Goal: Check status: Check status

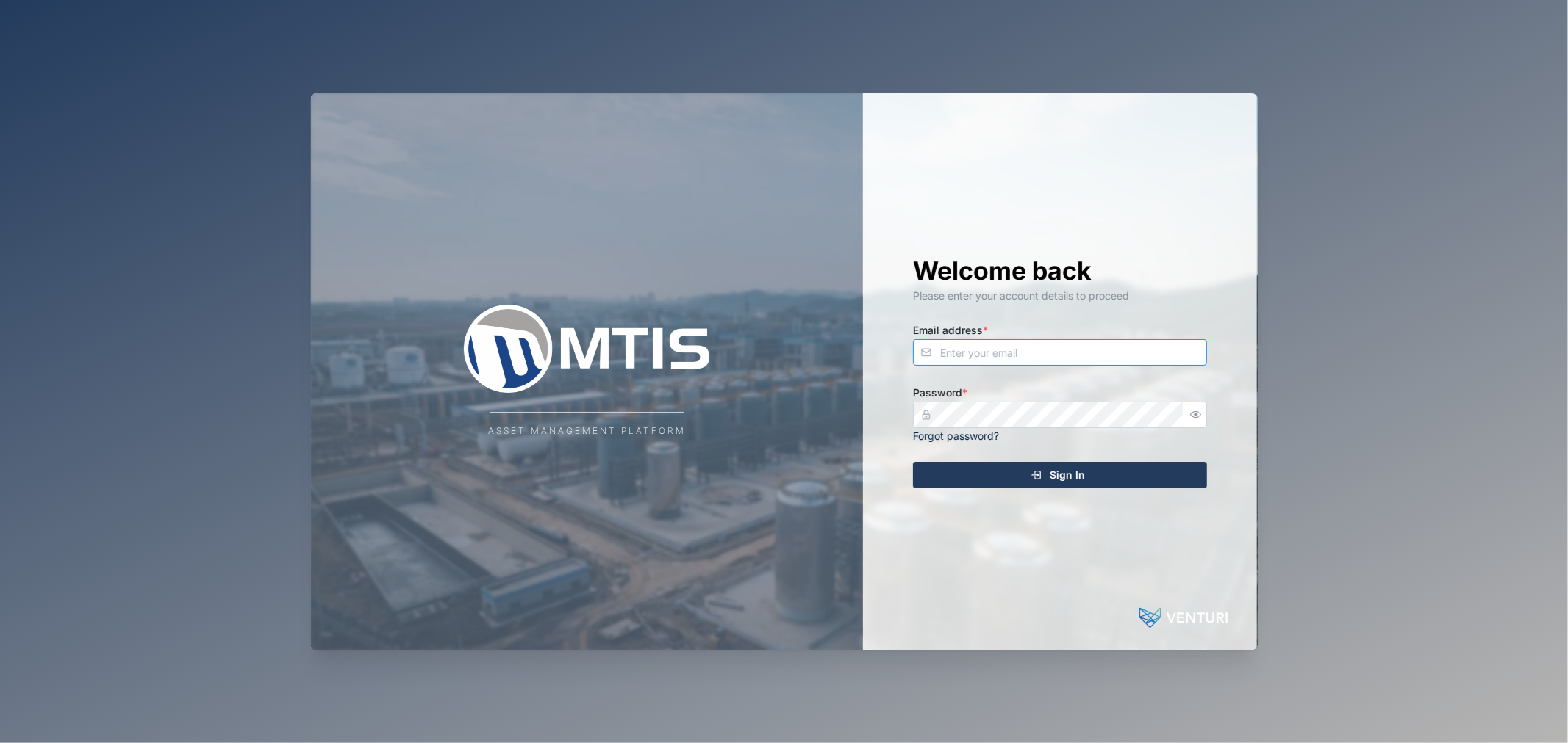
click at [1128, 353] on input "Email address *" at bounding box center [1060, 352] width 294 height 27
click at [1127, 349] on input "declan.[PERSON_NAME]@venturi.ioi" at bounding box center [1060, 352] width 294 height 27
type input "[EMAIL_ADDRESS][PERSON_NAME][DOMAIN_NAME]"
drag, startPoint x: 1184, startPoint y: 420, endPoint x: 1193, endPoint y: 417, distance: 9.5
click at [1185, 420] on div at bounding box center [1195, 415] width 24 height 27
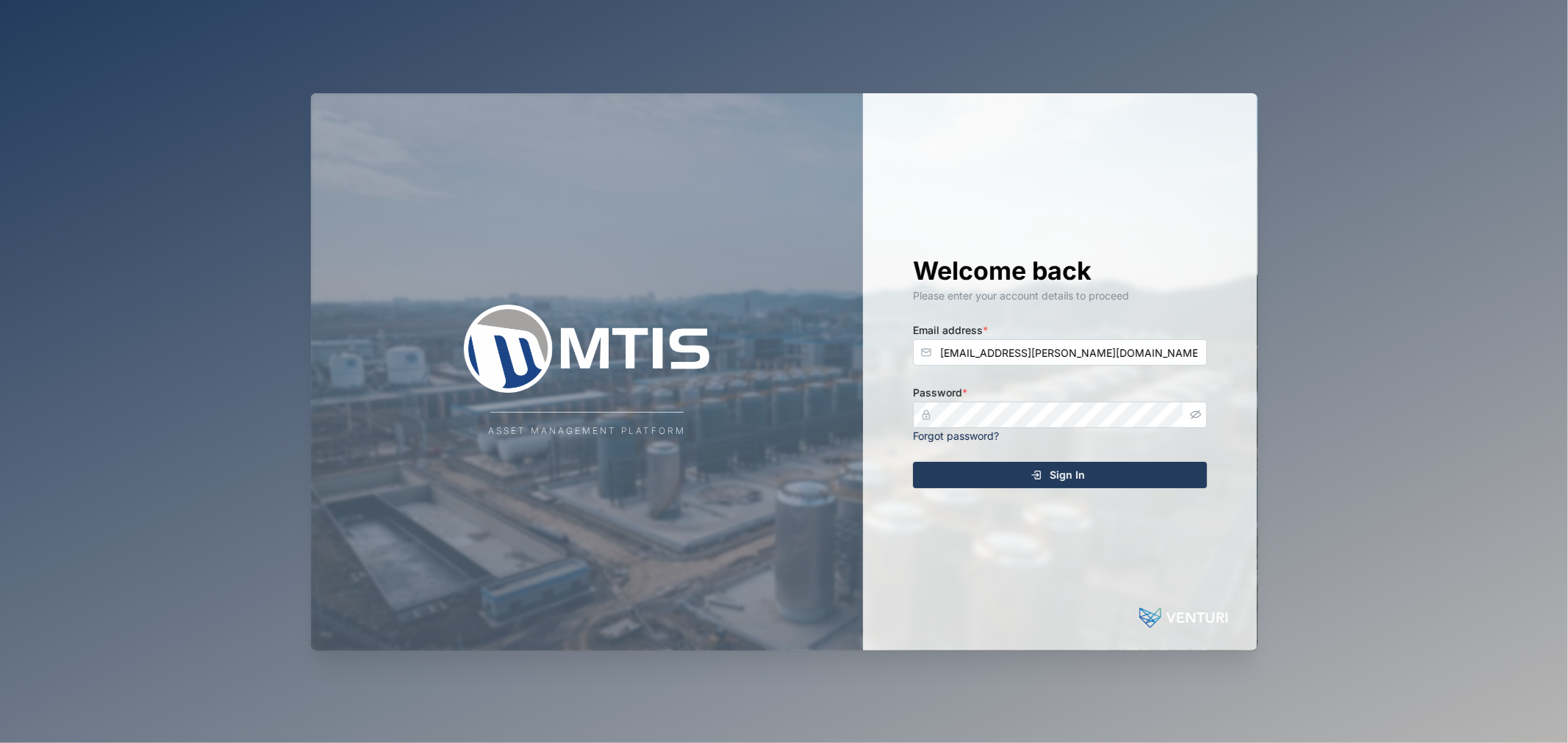
click at [1193, 417] on icon "button" at bounding box center [1195, 414] width 11 height 11
click at [724, 415] on div "Asset Management Platform Welcome back Please enter your account details to pro…" at bounding box center [784, 372] width 947 height 557
click at [913, 462] on button "Sign In" at bounding box center [1060, 475] width 294 height 27
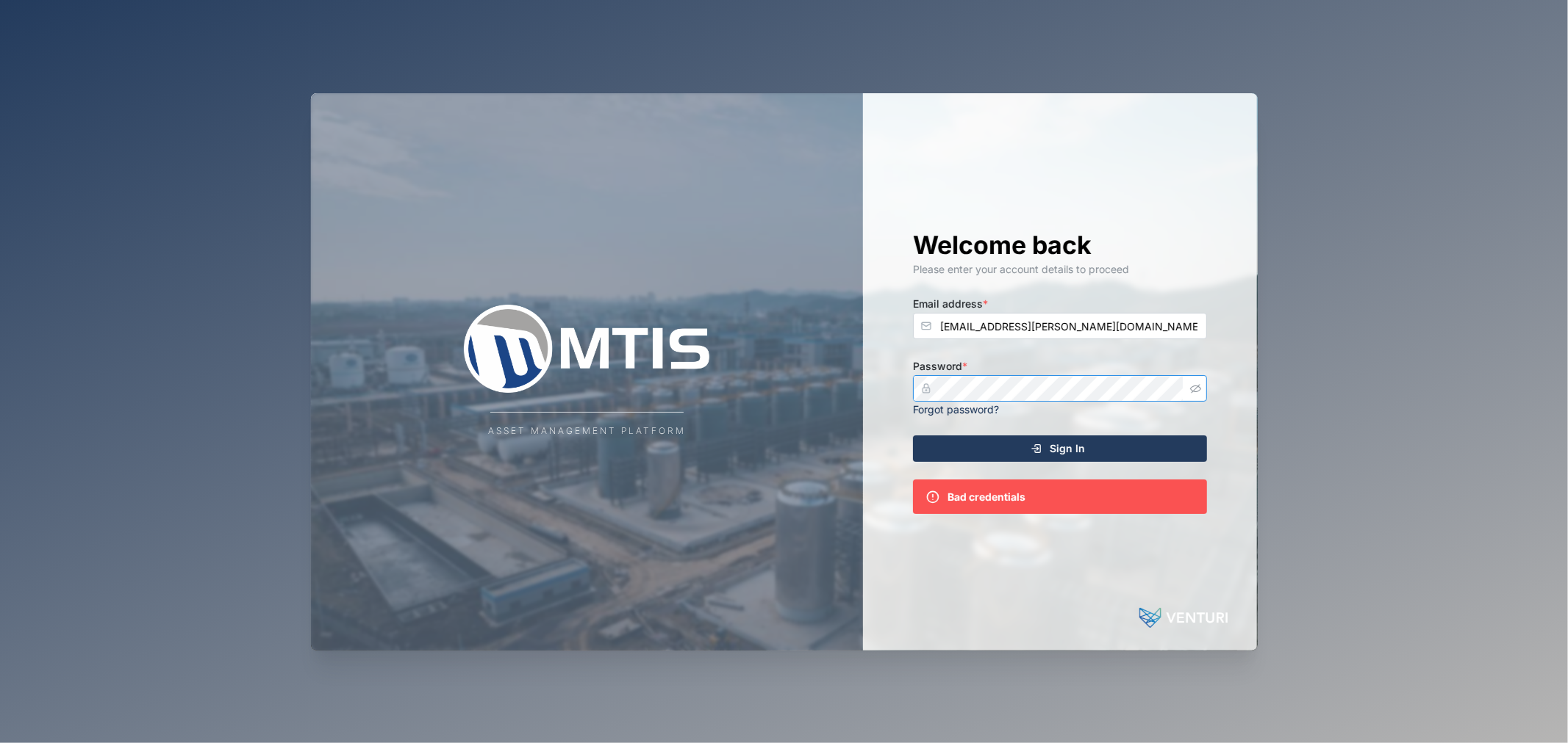
click at [913, 435] on button "Sign In" at bounding box center [1060, 448] width 294 height 27
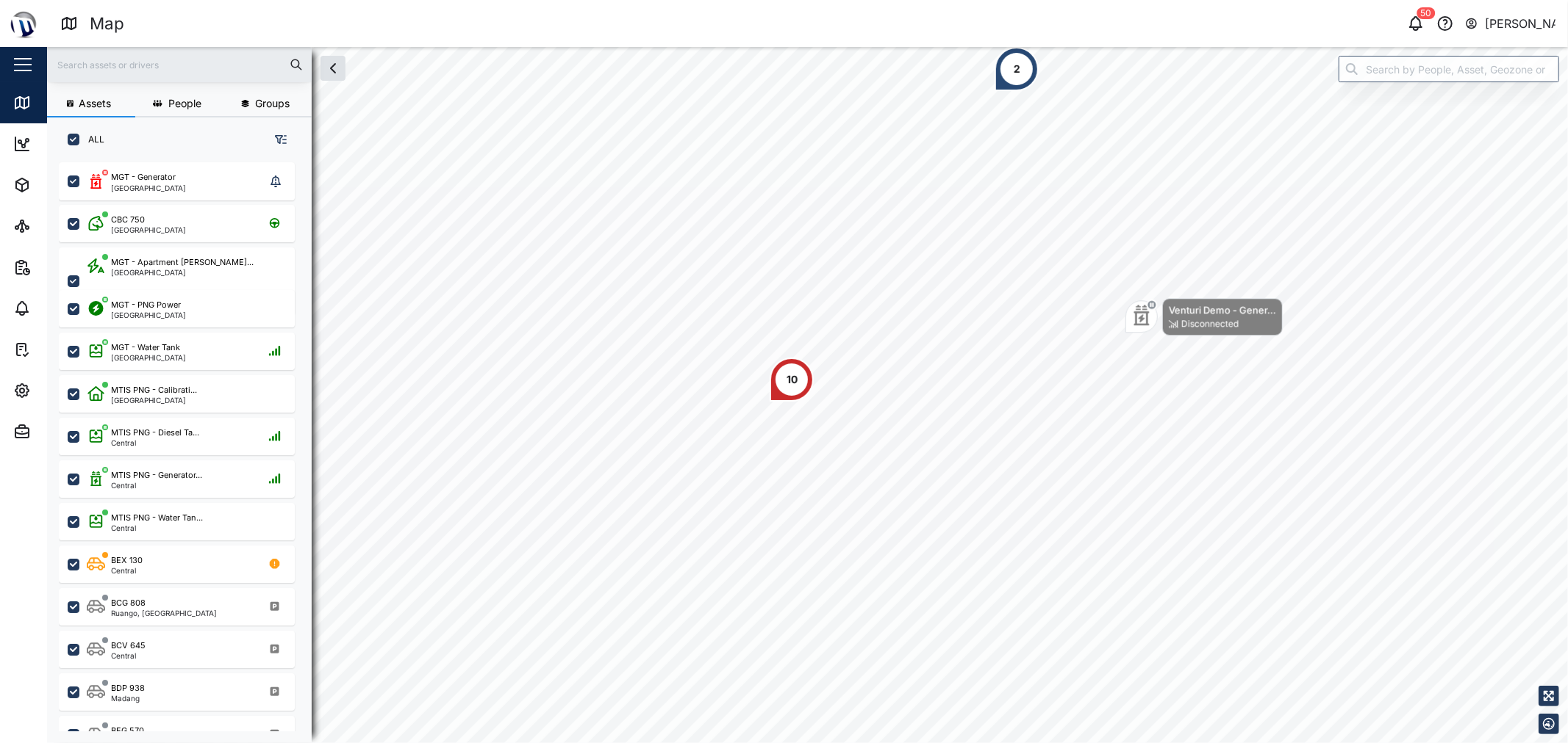
scroll to position [13, 13]
click at [184, 300] on div "MGT - PNG Power [GEOGRAPHIC_DATA]" at bounding box center [186, 309] width 199 height 20
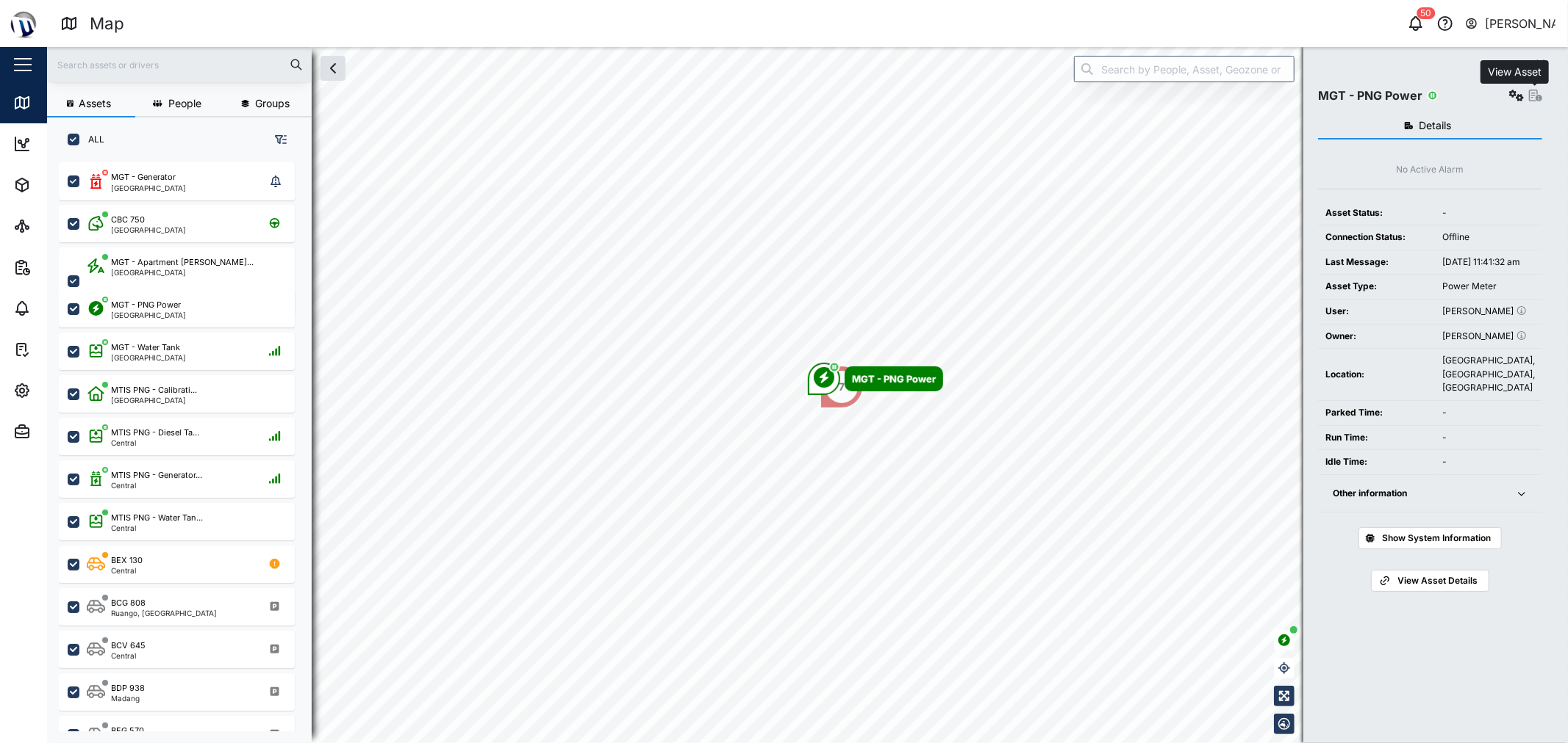
click at [1533, 100] on icon "button" at bounding box center [1534, 95] width 13 height 12
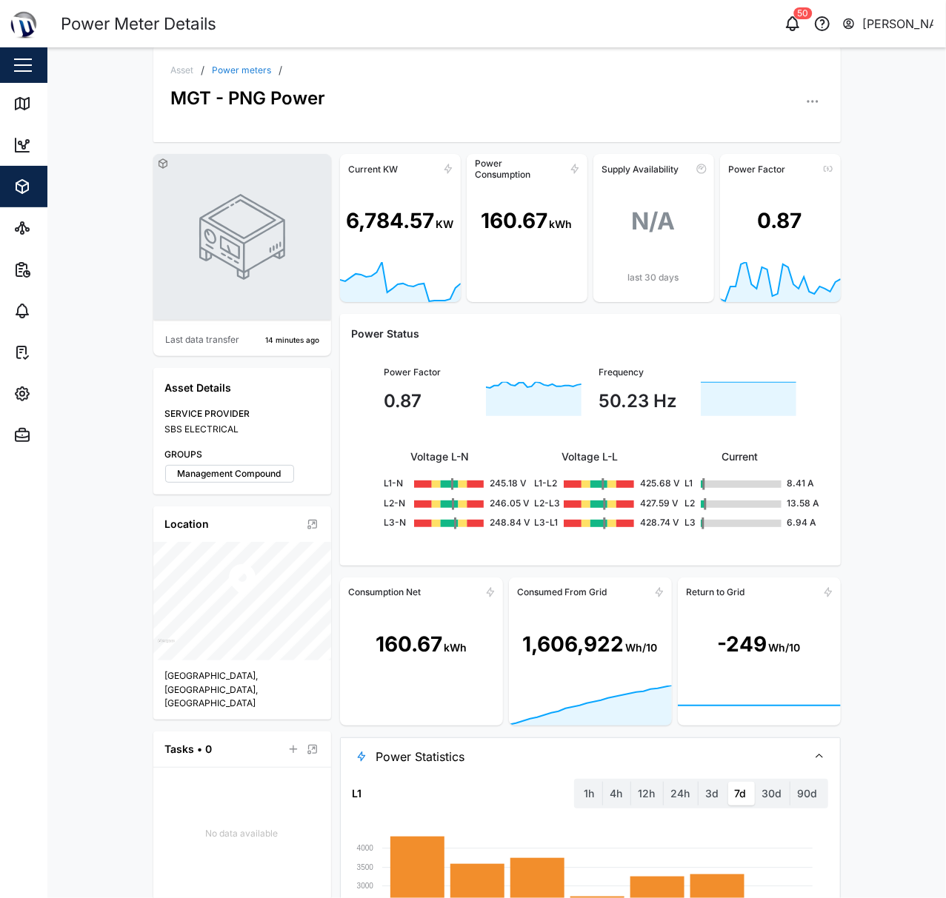
click at [733, 749] on span "Power Statistics" at bounding box center [585, 756] width 419 height 37
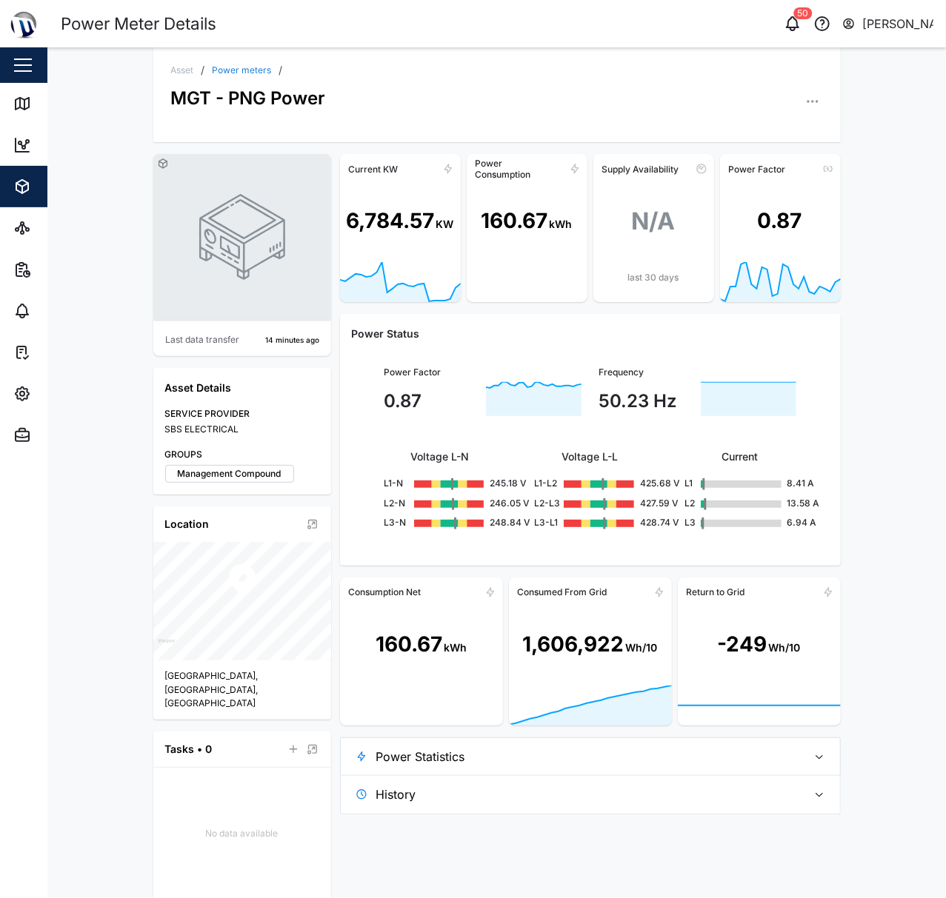
click at [917, 277] on div "Asset / Power meters / MGT - PNG Power Last data transfer 14 minutes ago Asset …" at bounding box center [496, 472] width 898 height 851
